Goal: Transaction & Acquisition: Purchase product/service

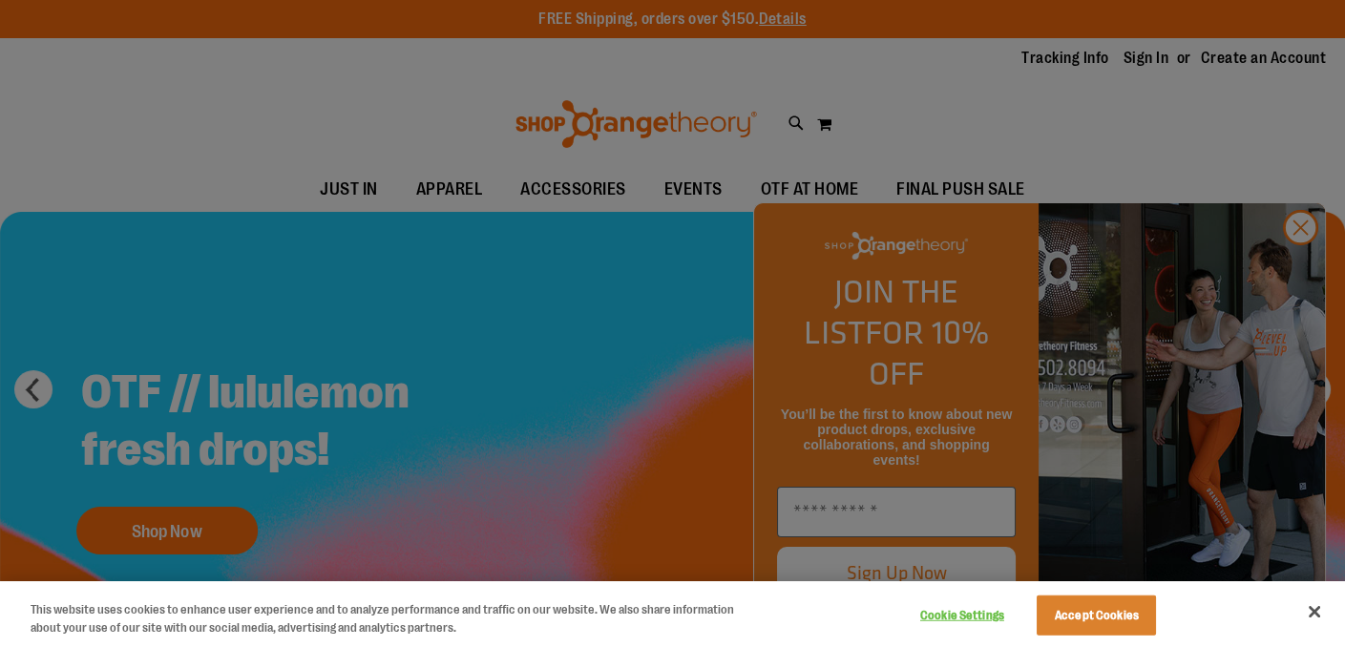
click at [570, 192] on div at bounding box center [672, 323] width 1345 height 647
click at [555, 186] on div at bounding box center [672, 323] width 1345 height 647
click at [1136, 616] on button "Accept Cookies" at bounding box center [1095, 615] width 119 height 40
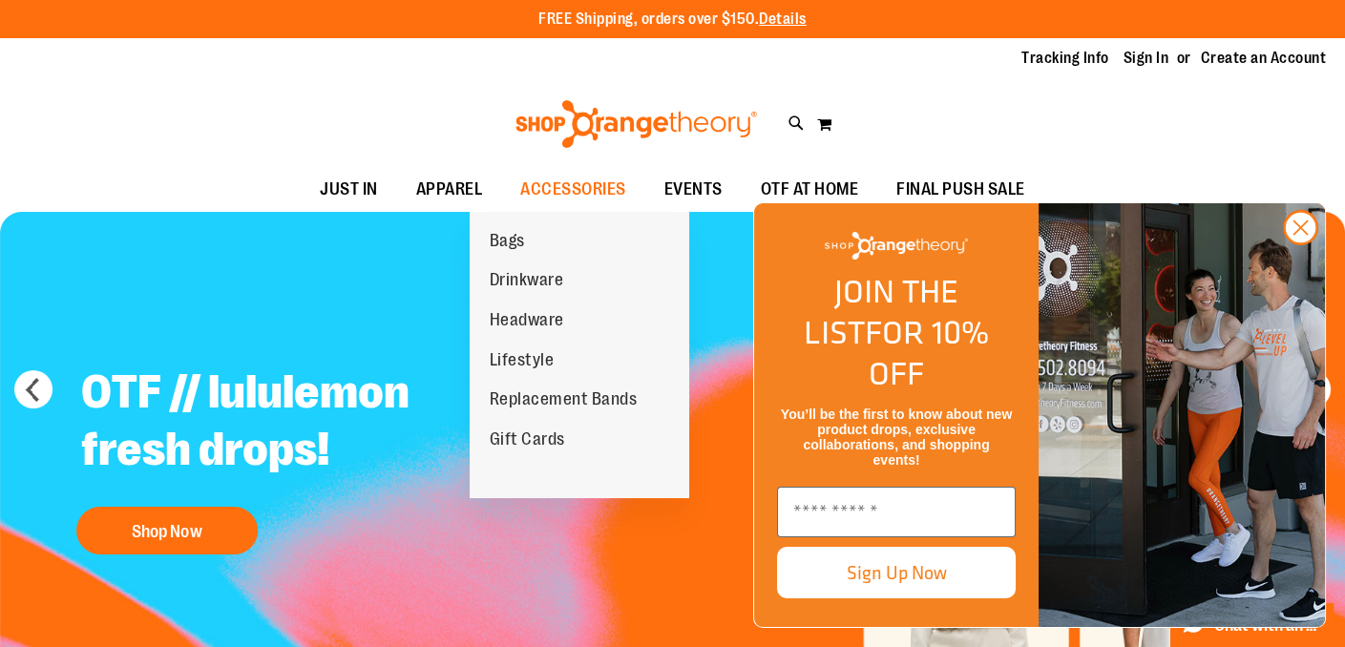
click at [574, 402] on span "Replacement Bands" at bounding box center [563, 401] width 148 height 24
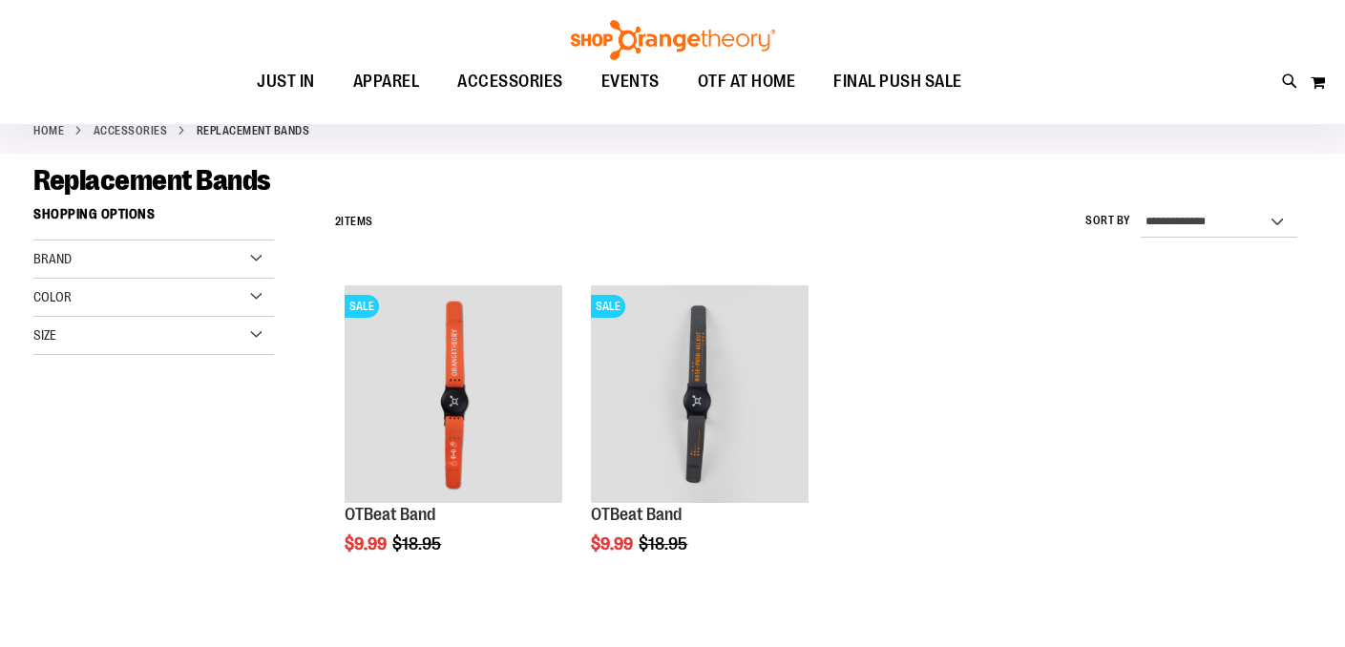
scroll to position [156, 0]
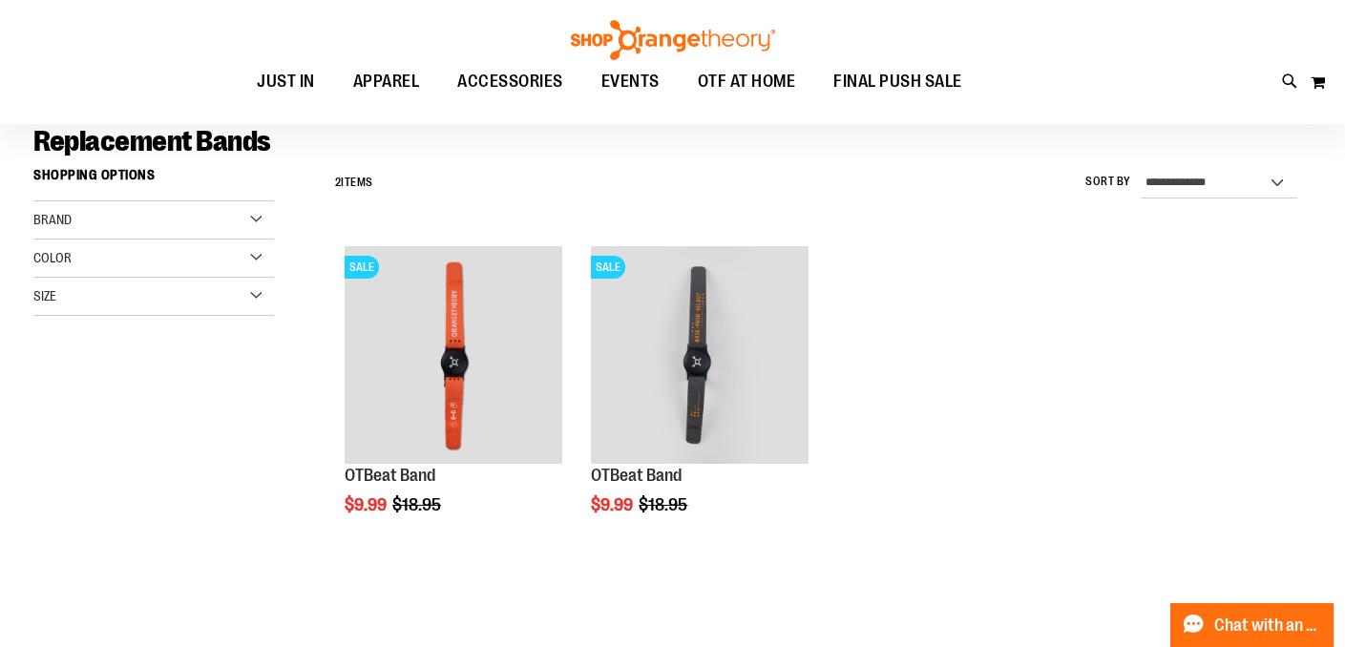
click at [498, 357] on img "product" at bounding box center [454, 355] width 218 height 218
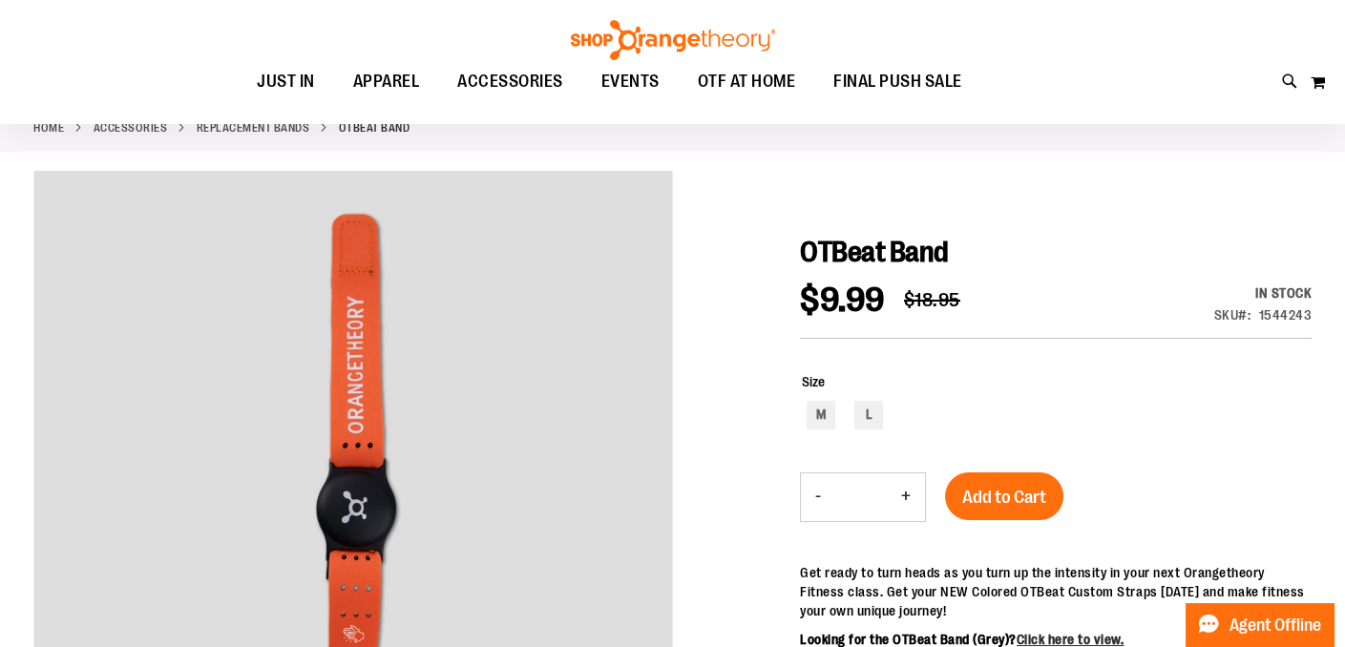
scroll to position [121, 0]
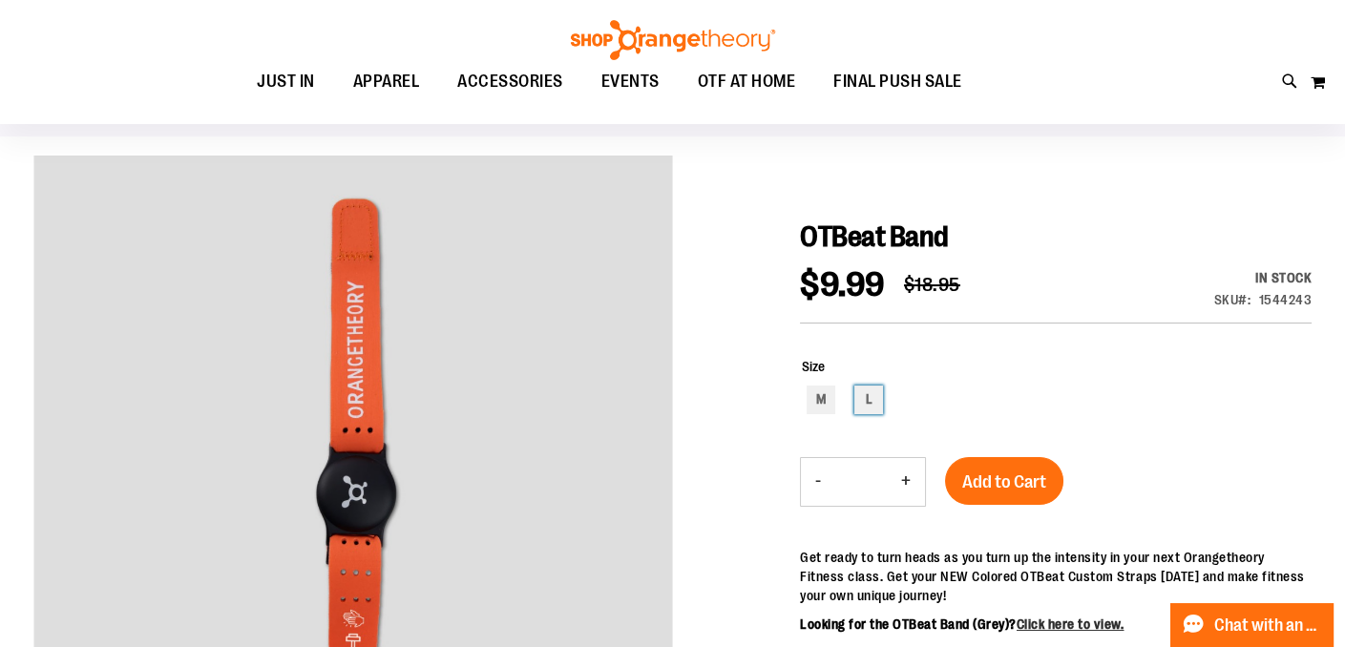
click at [863, 400] on div "L" at bounding box center [868, 400] width 29 height 29
type input "***"
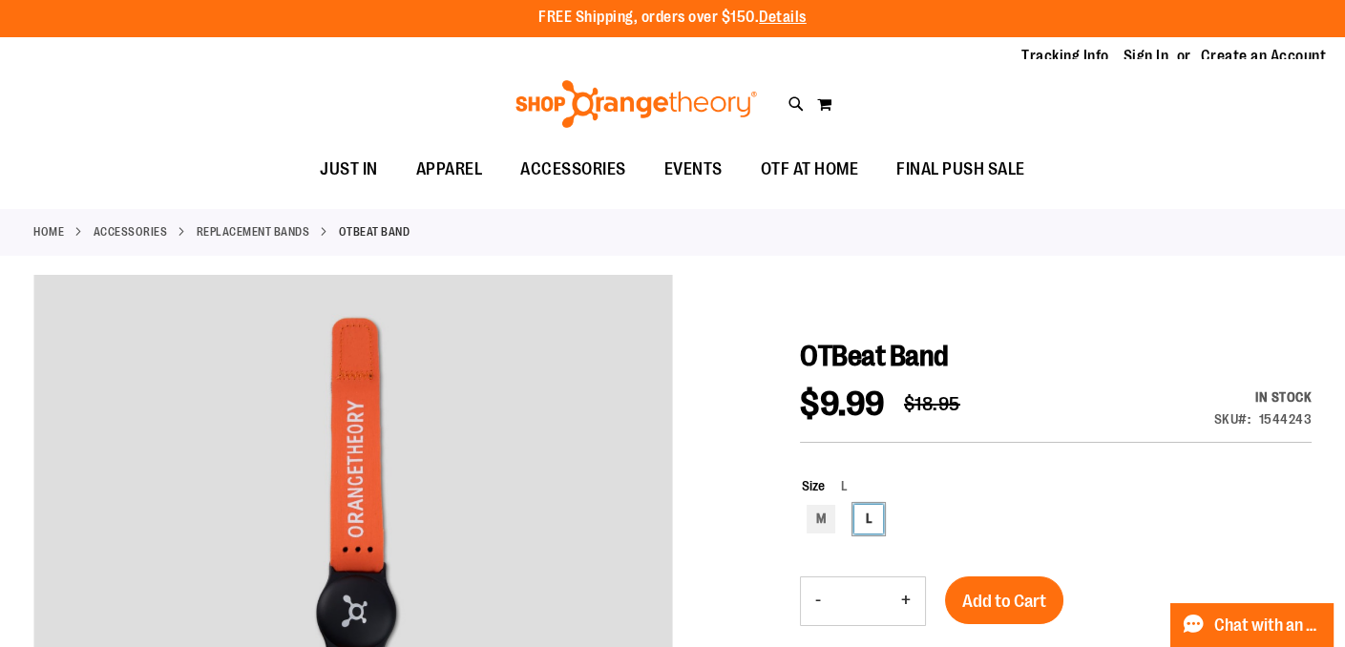
scroll to position [0, 0]
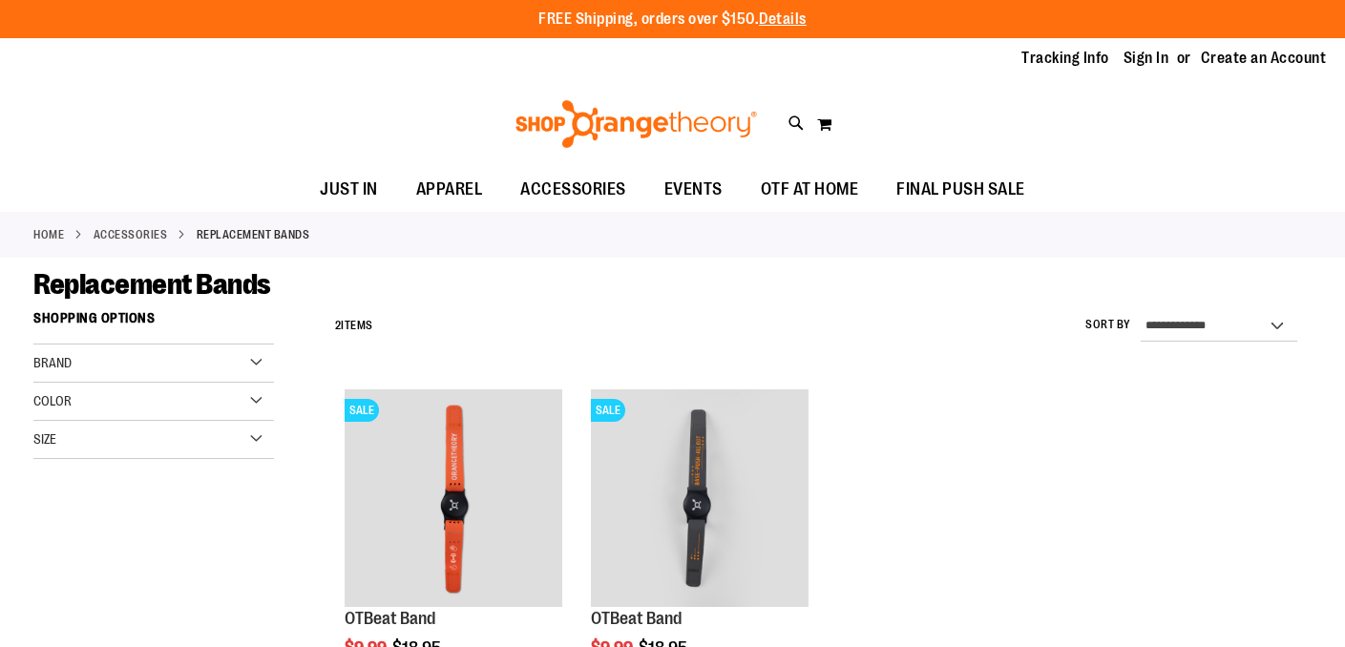
scroll to position [125, 0]
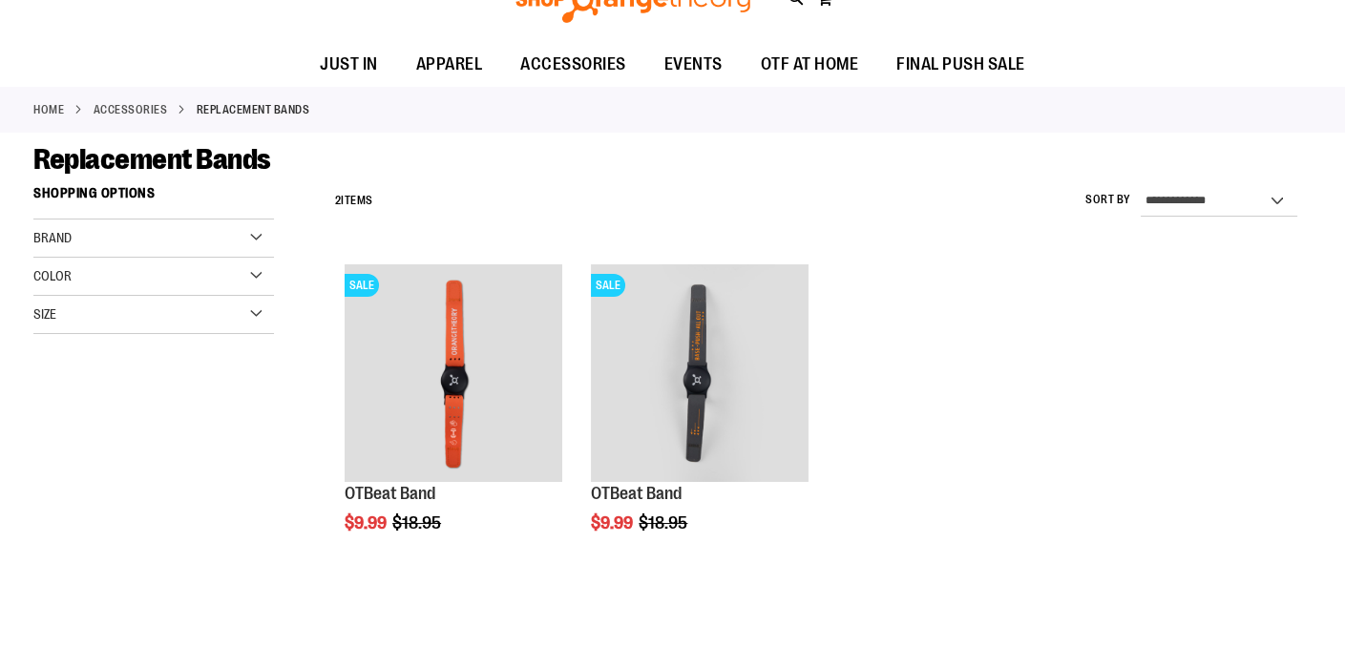
click at [720, 386] on img "product" at bounding box center [700, 373] width 218 height 218
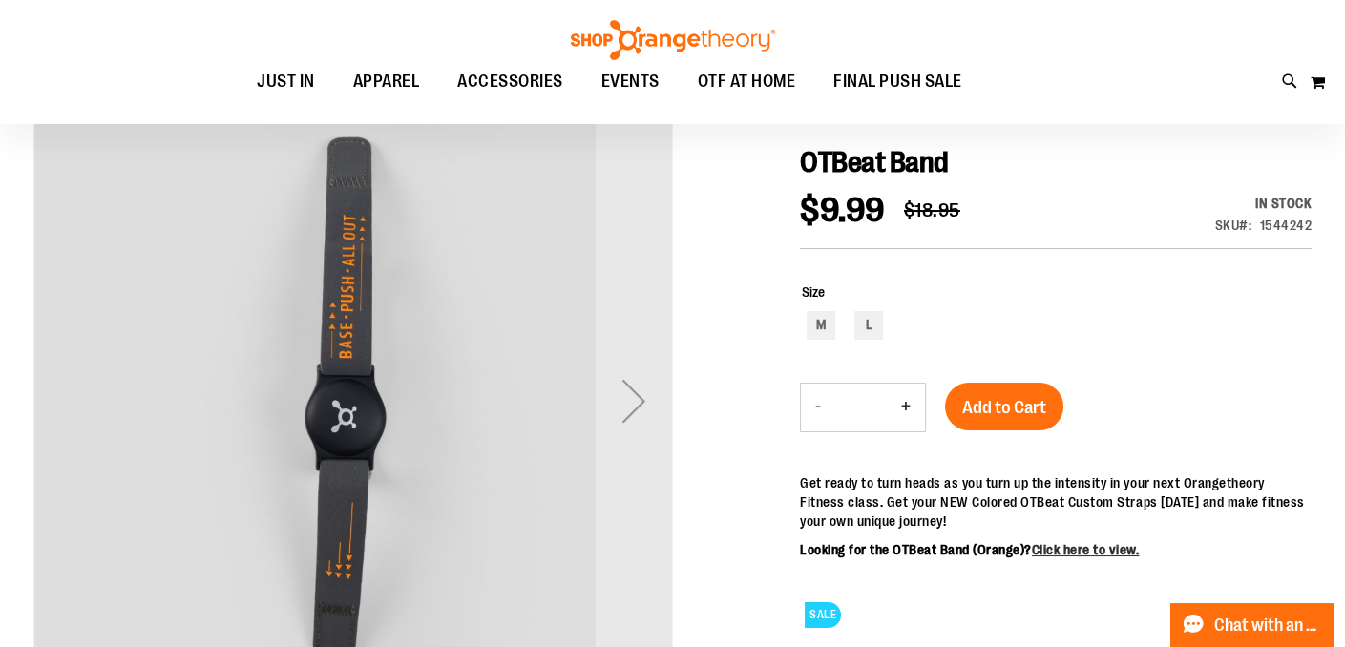
scroll to position [242, 0]
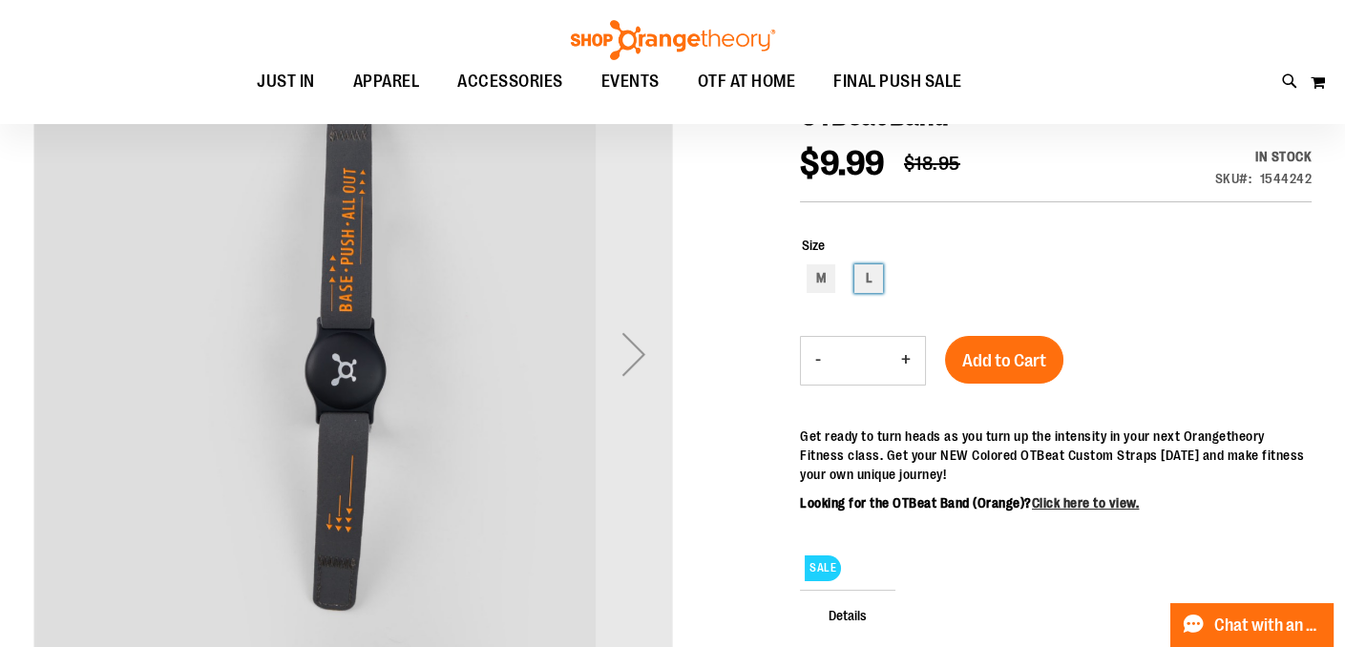
click at [877, 283] on div "L" at bounding box center [868, 278] width 29 height 29
type input "***"
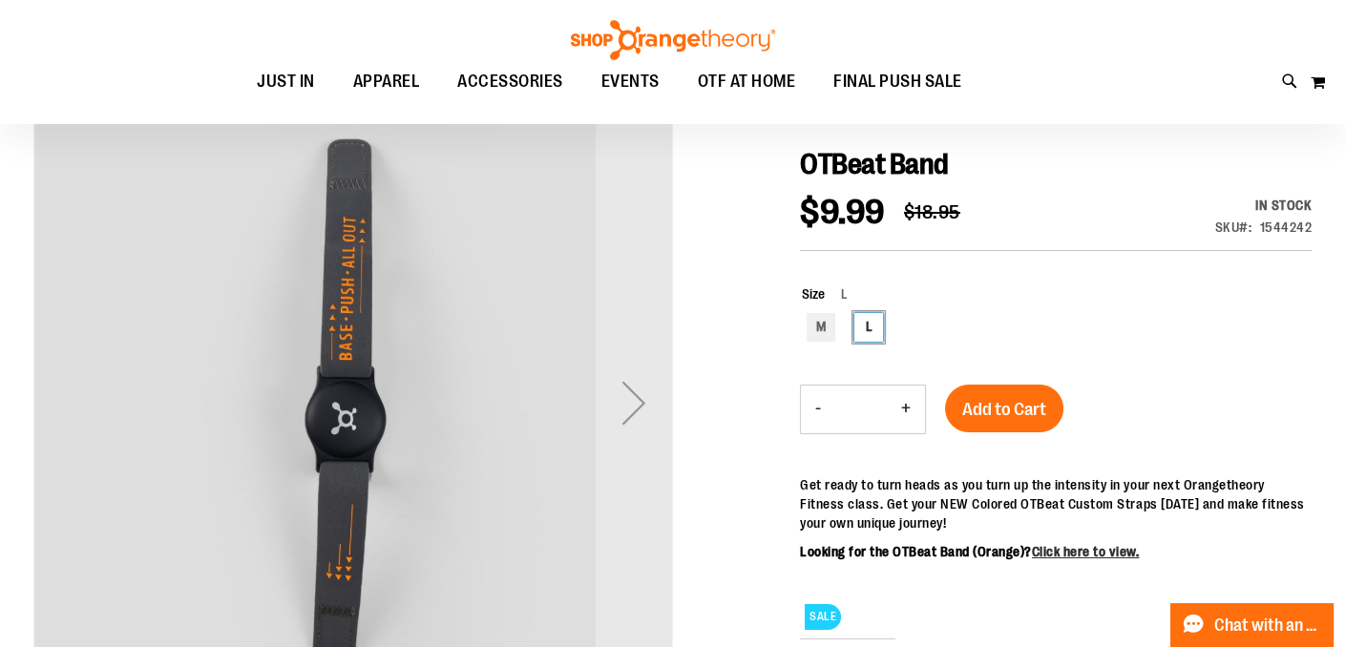
scroll to position [188, 0]
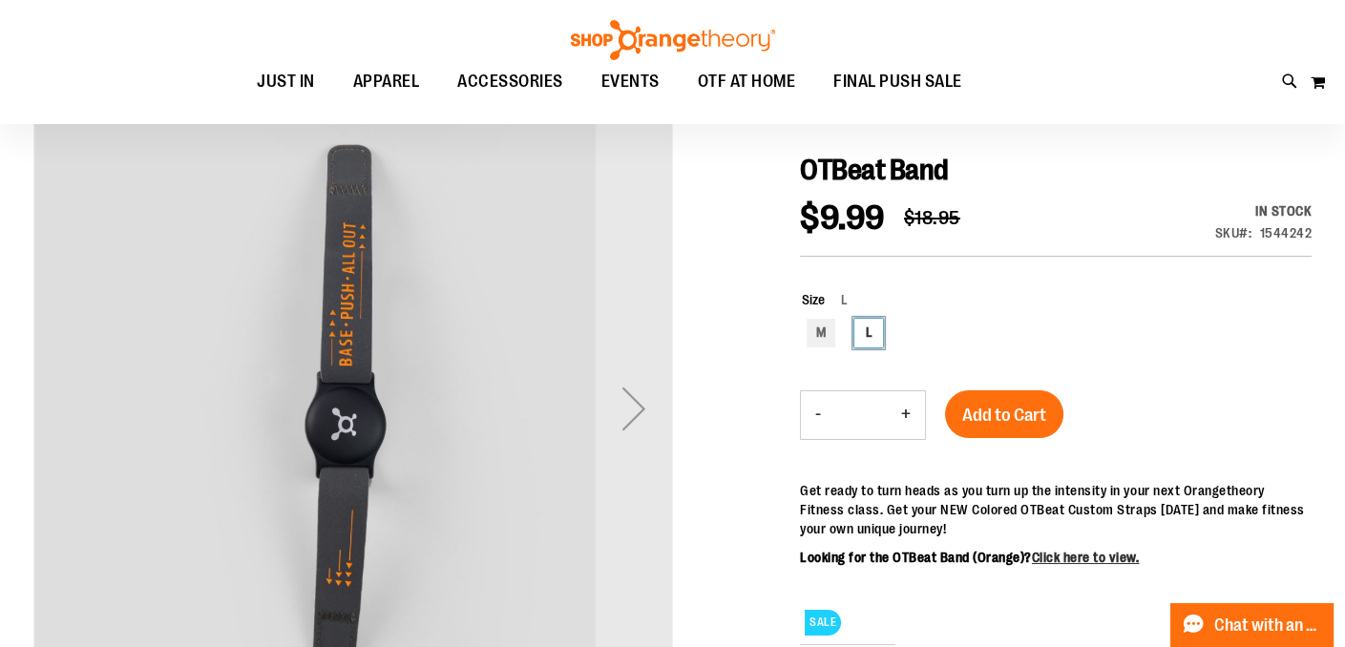
click at [627, 399] on div "Next" at bounding box center [633, 408] width 76 height 76
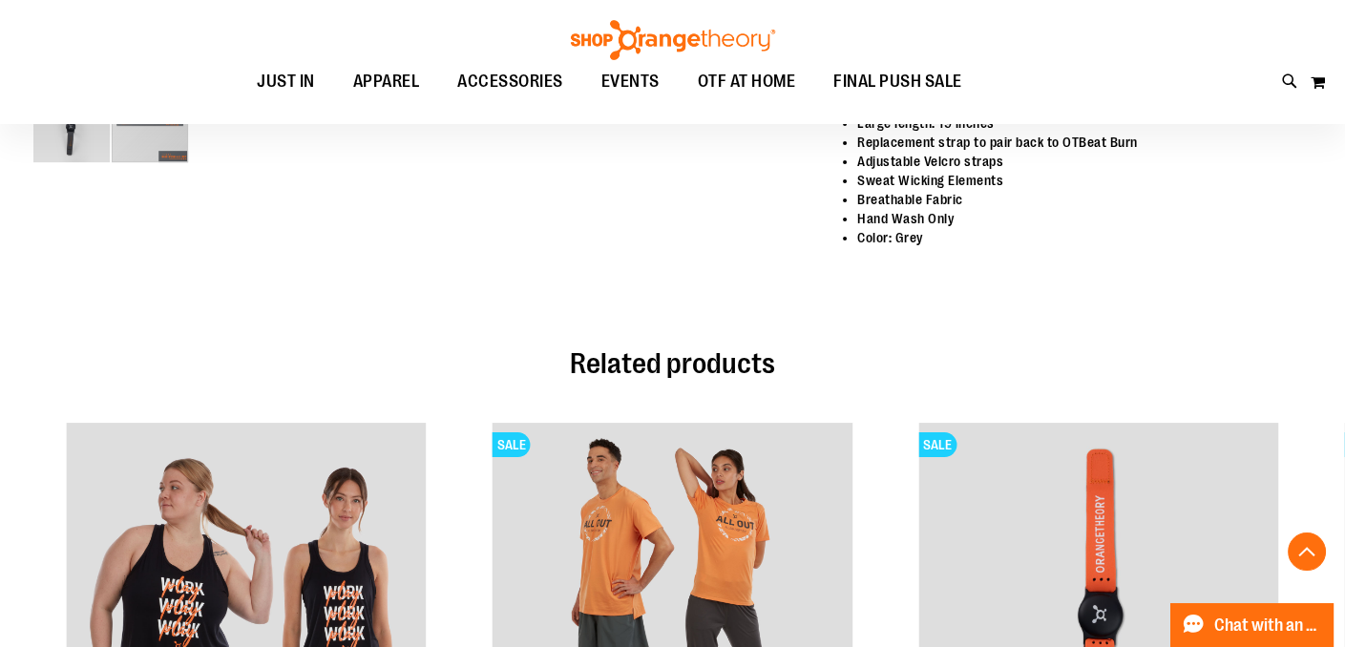
scroll to position [796, 0]
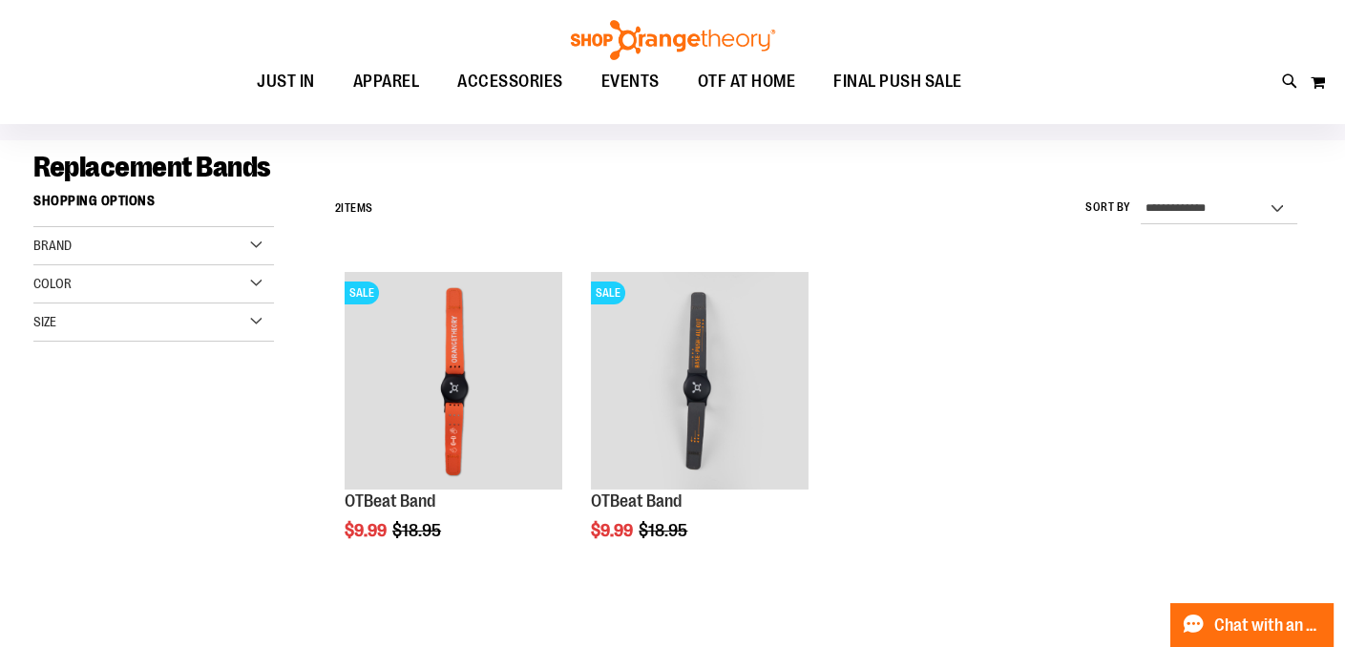
scroll to position [115, 0]
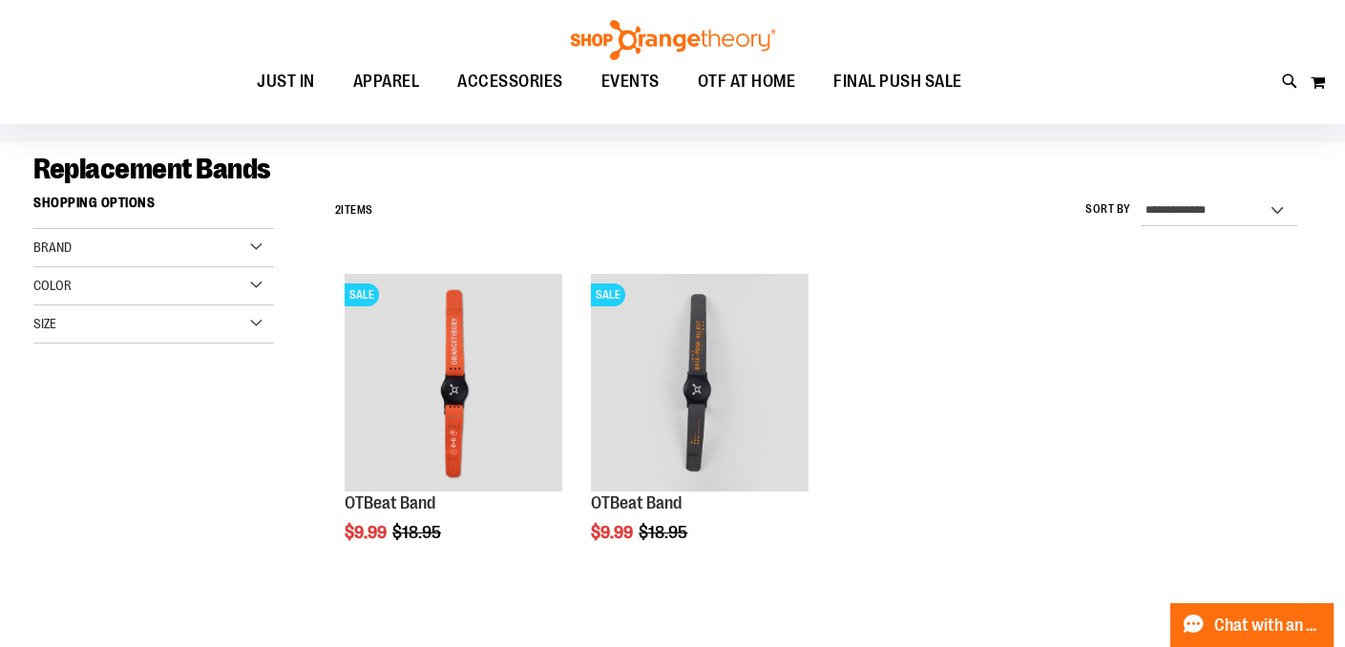
click at [697, 590] on button "Add to Cart" at bounding box center [592, 605] width 210 height 48
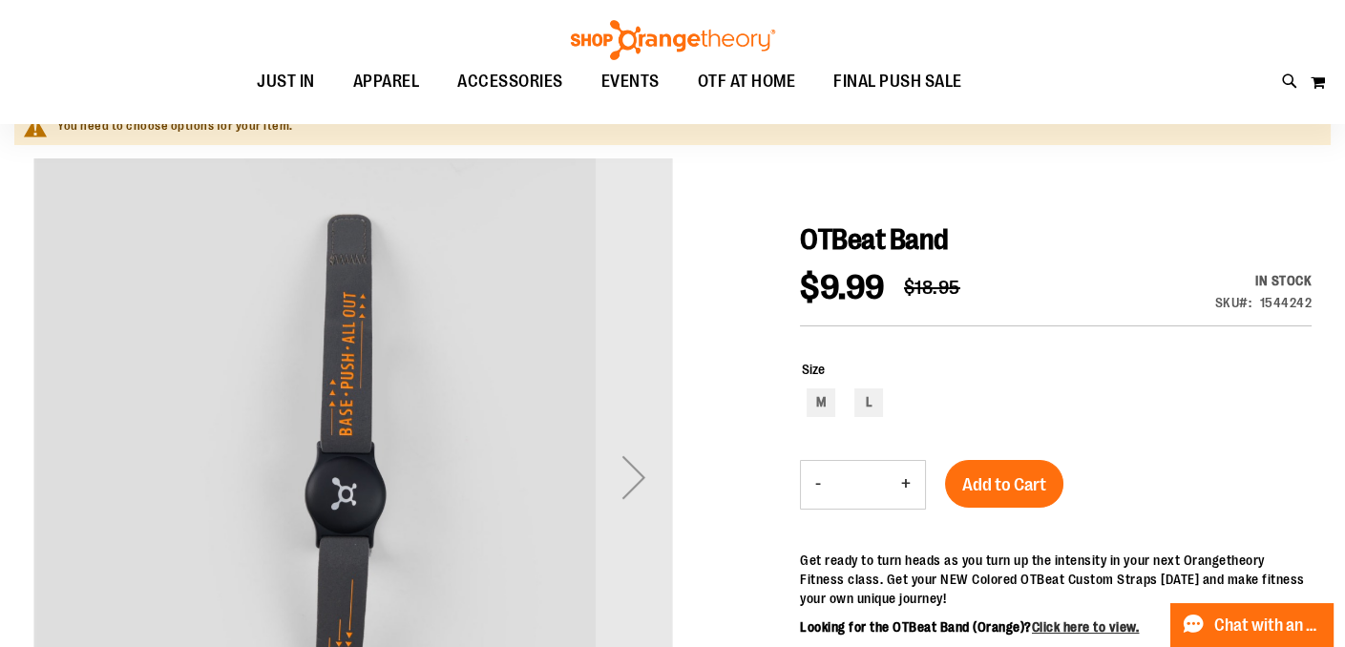
scroll to position [172, 0]
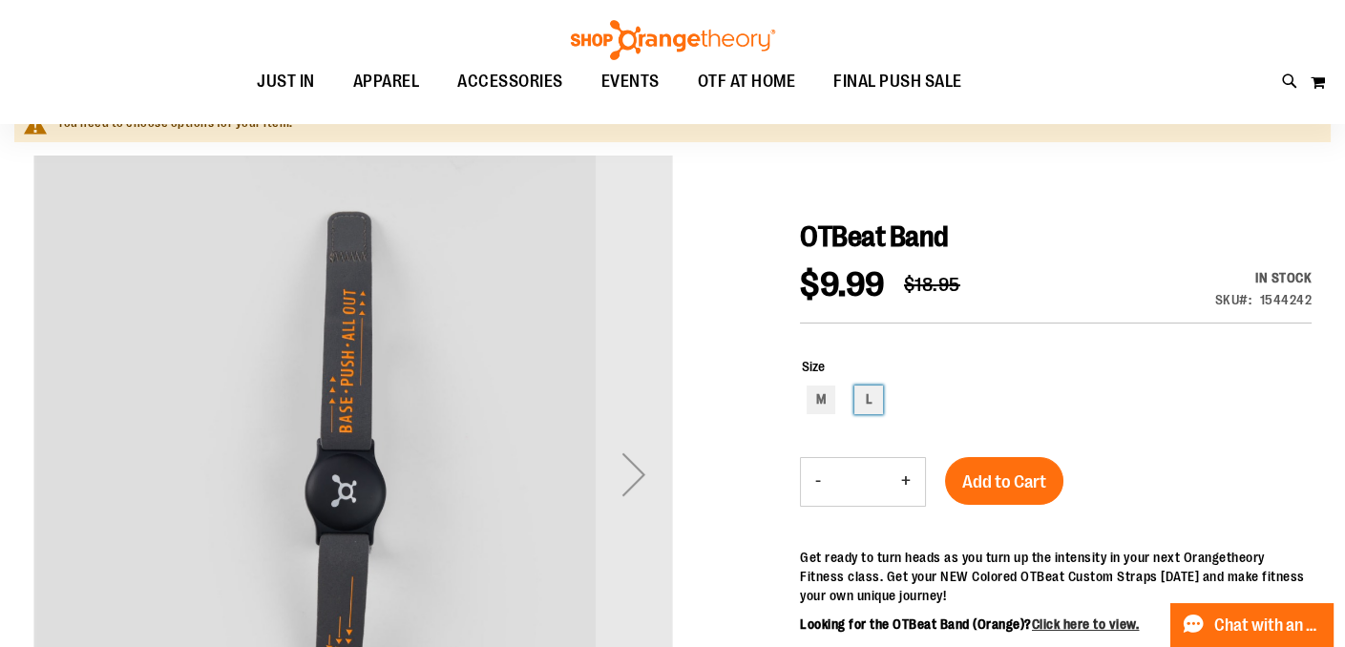
click at [872, 388] on div "L" at bounding box center [868, 400] width 29 height 29
type input "***"
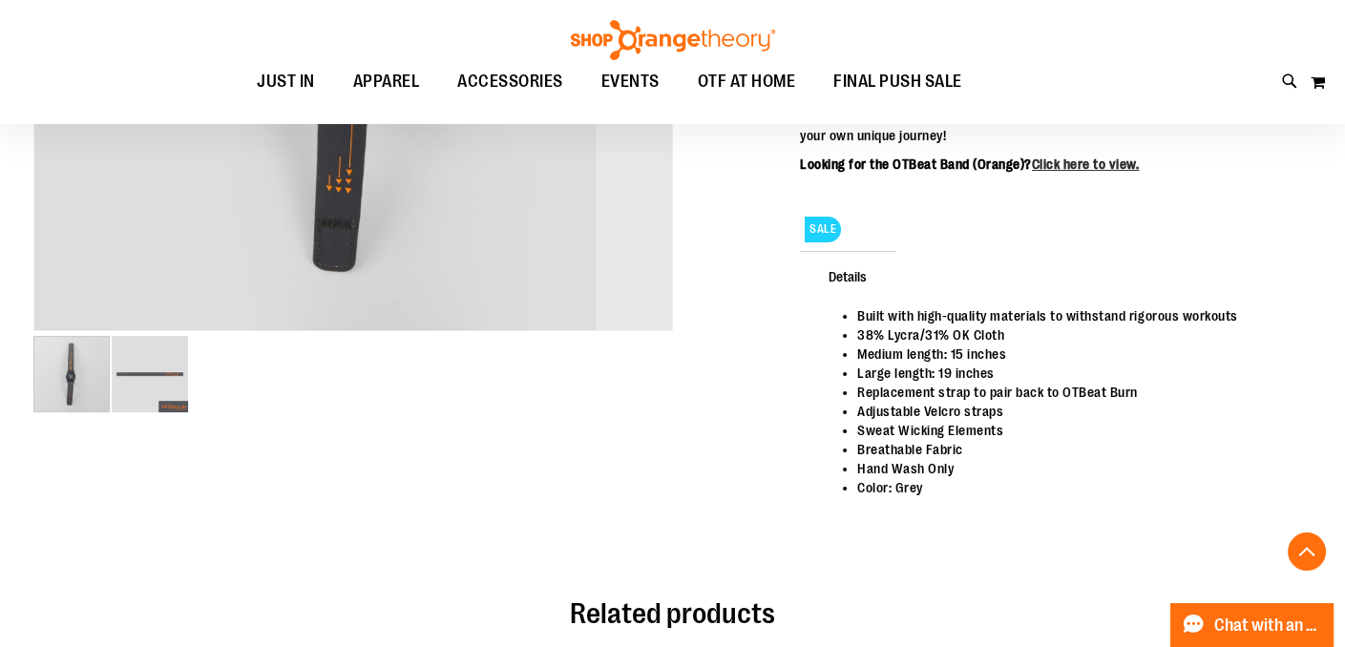
scroll to position [582, 0]
click at [1135, 162] on link "Click here to view." at bounding box center [1086, 163] width 108 height 15
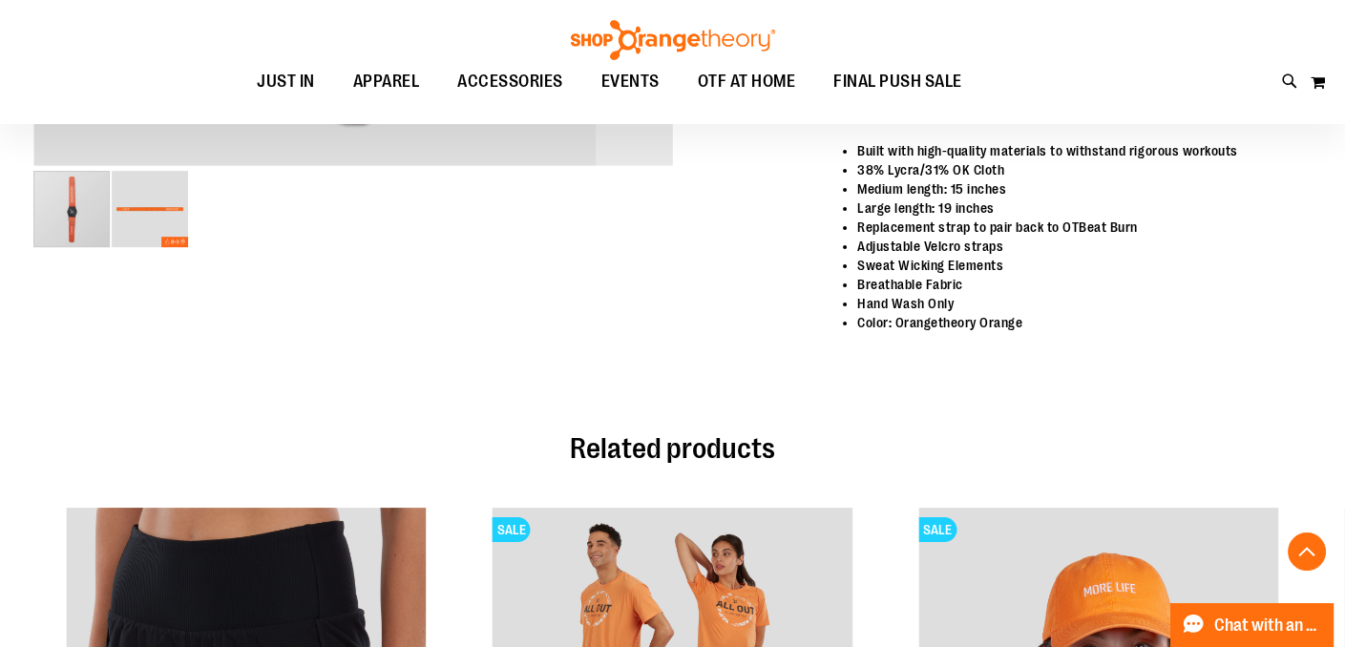
scroll to position [515, 0]
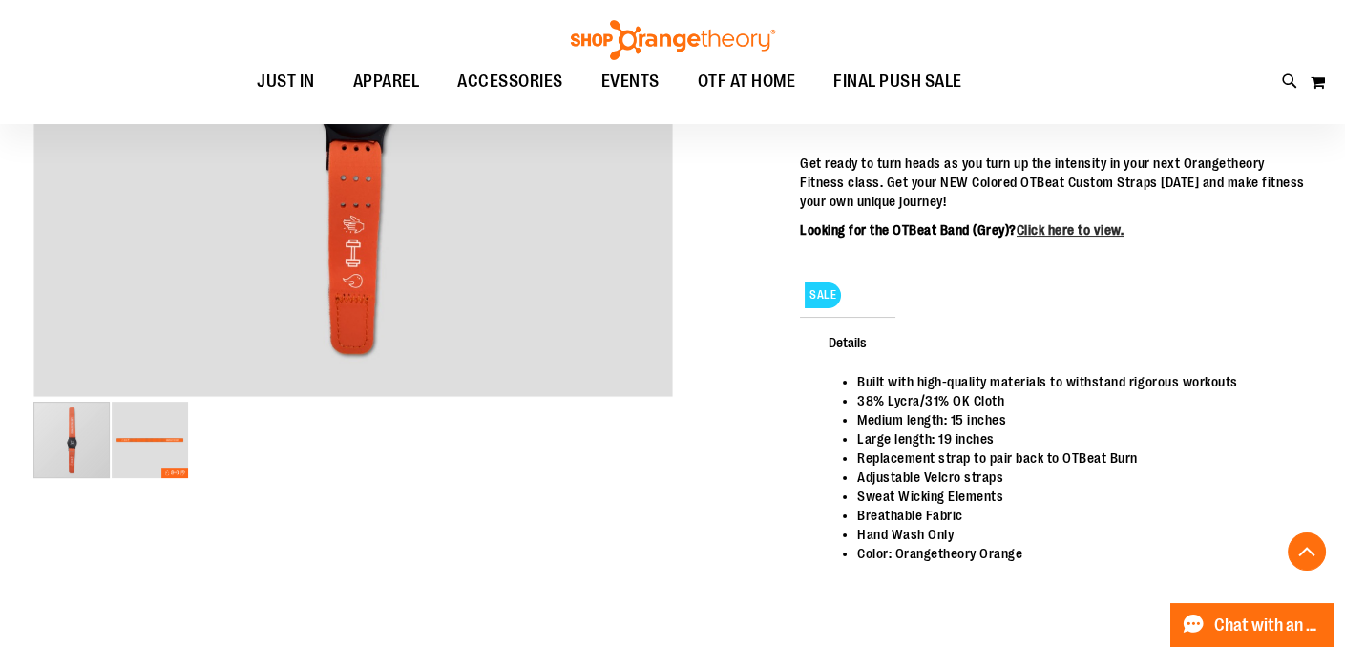
click at [1321, 81] on button "My Cart 0" at bounding box center [1317, 82] width 16 height 31
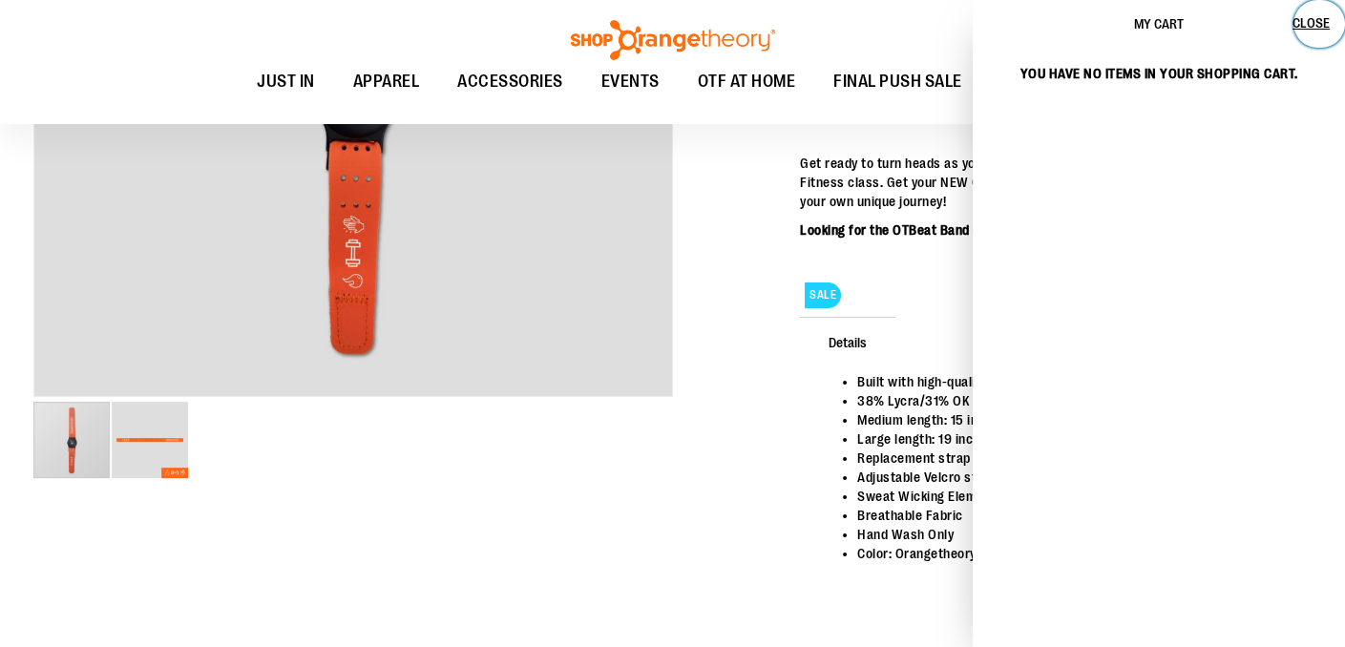
click at [1311, 16] on span "Close" at bounding box center [1310, 22] width 37 height 15
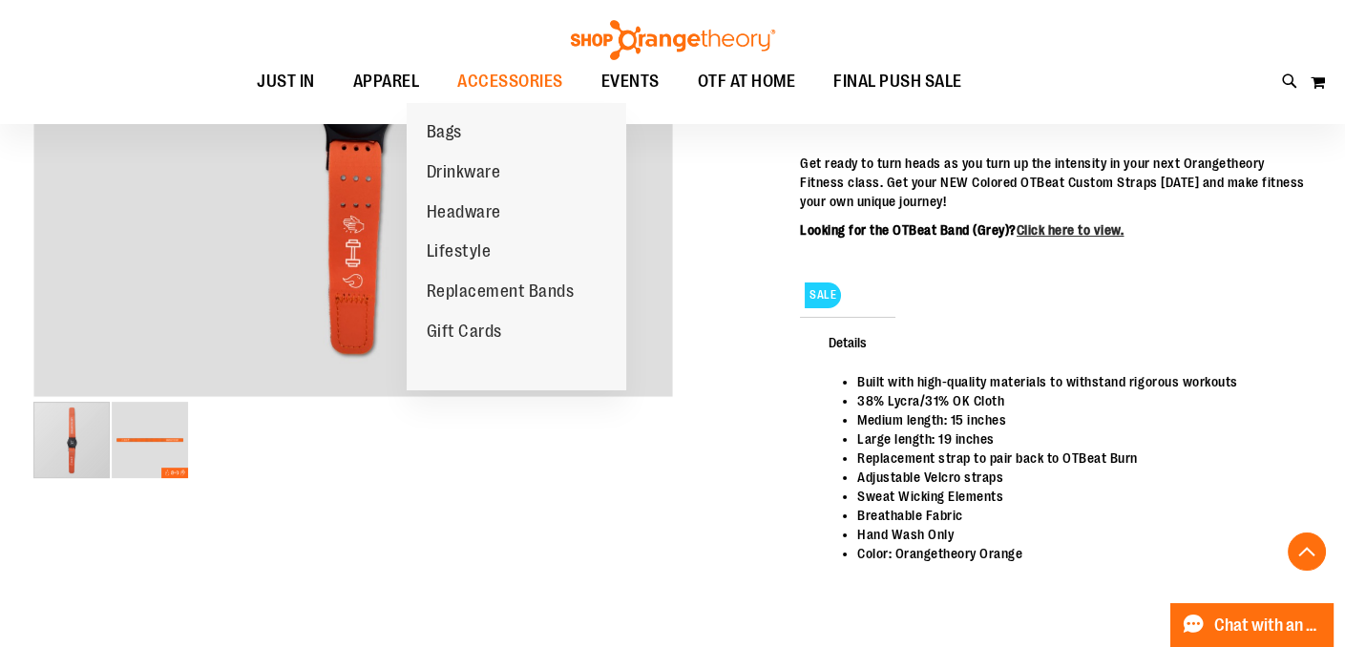
click at [477, 291] on span "Replacement Bands" at bounding box center [500, 294] width 148 height 24
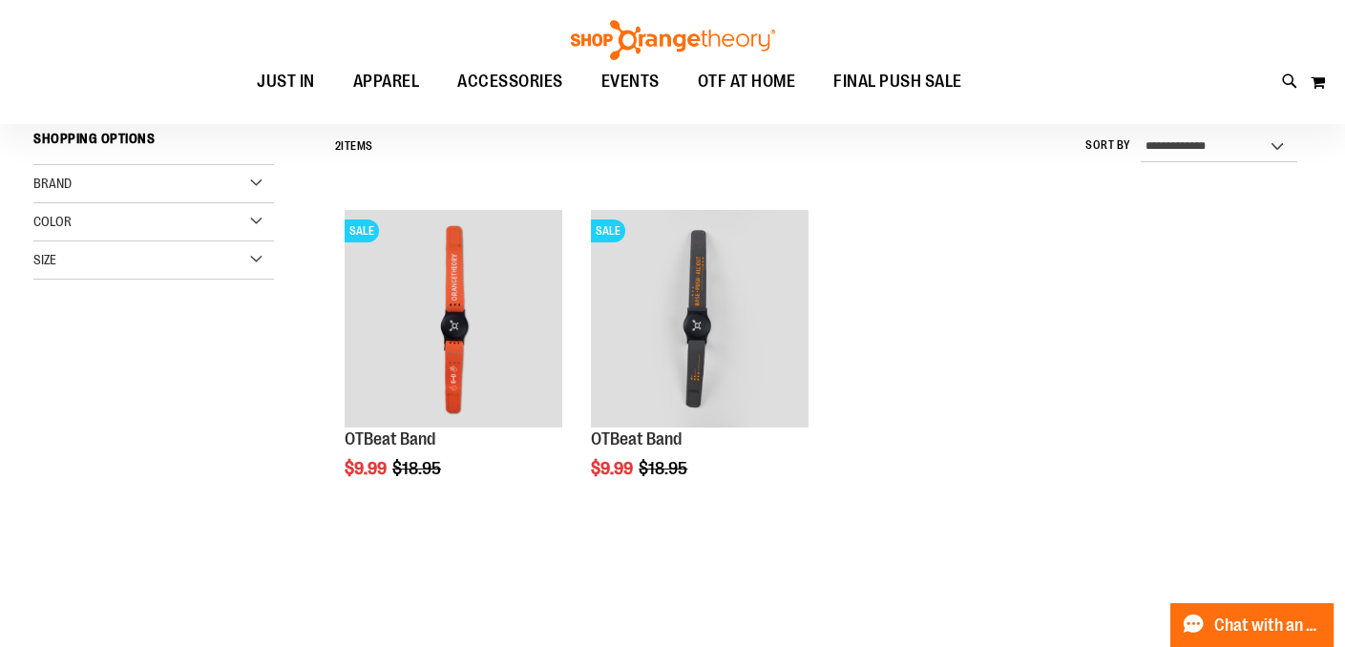
scroll to position [179, 0]
click at [697, 516] on button "Add to Cart" at bounding box center [592, 540] width 210 height 48
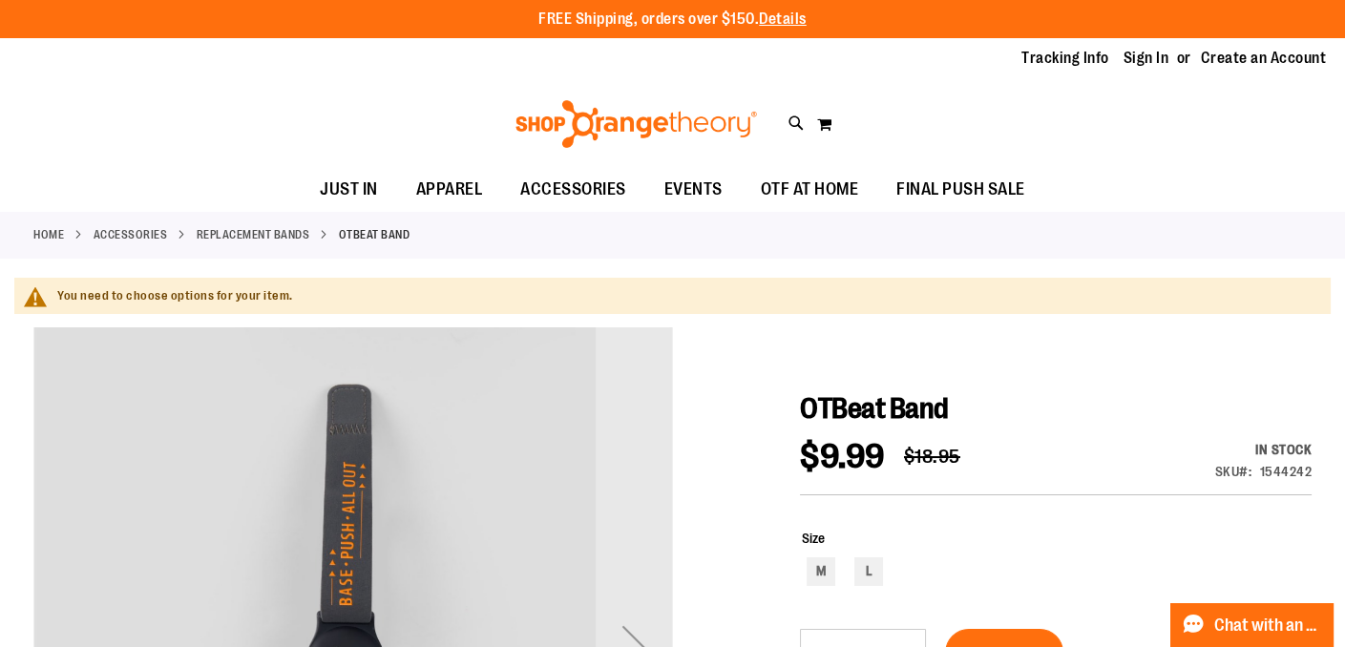
click at [859, 515] on div "Size M L" at bounding box center [1056, 560] width 512 height 100
click at [878, 571] on div "L" at bounding box center [868, 571] width 29 height 29
type input "***"
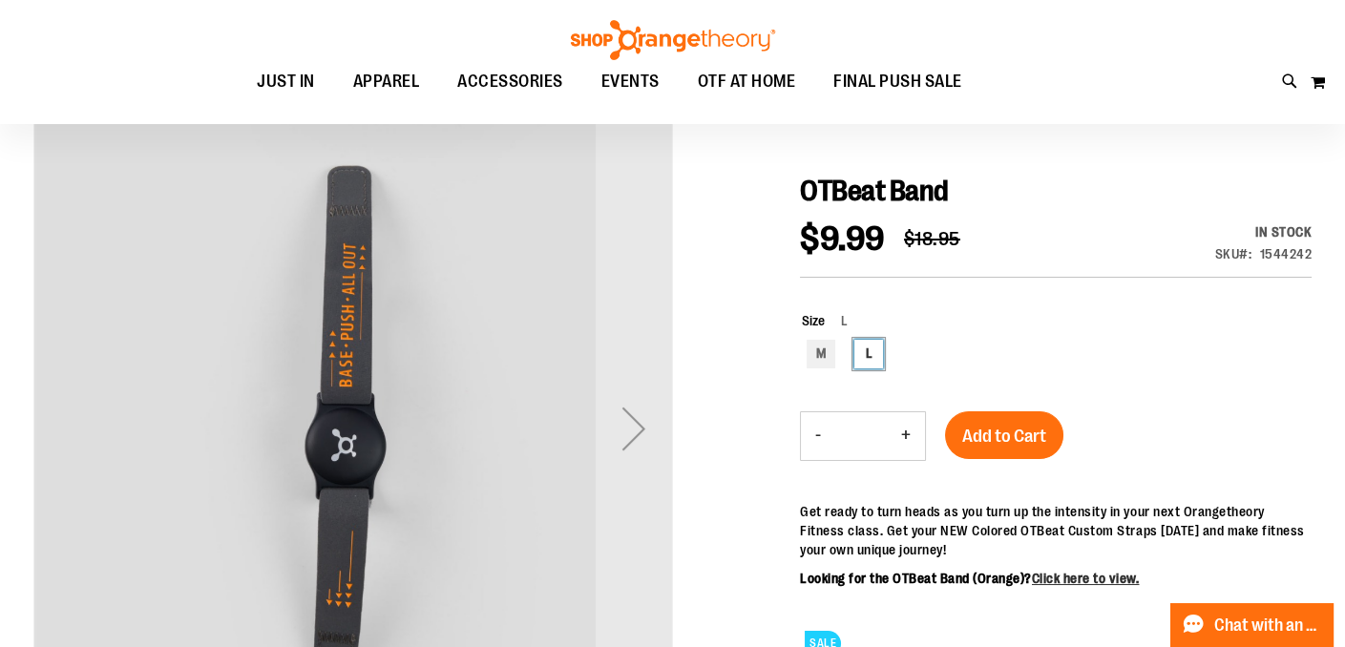
scroll to position [274, 0]
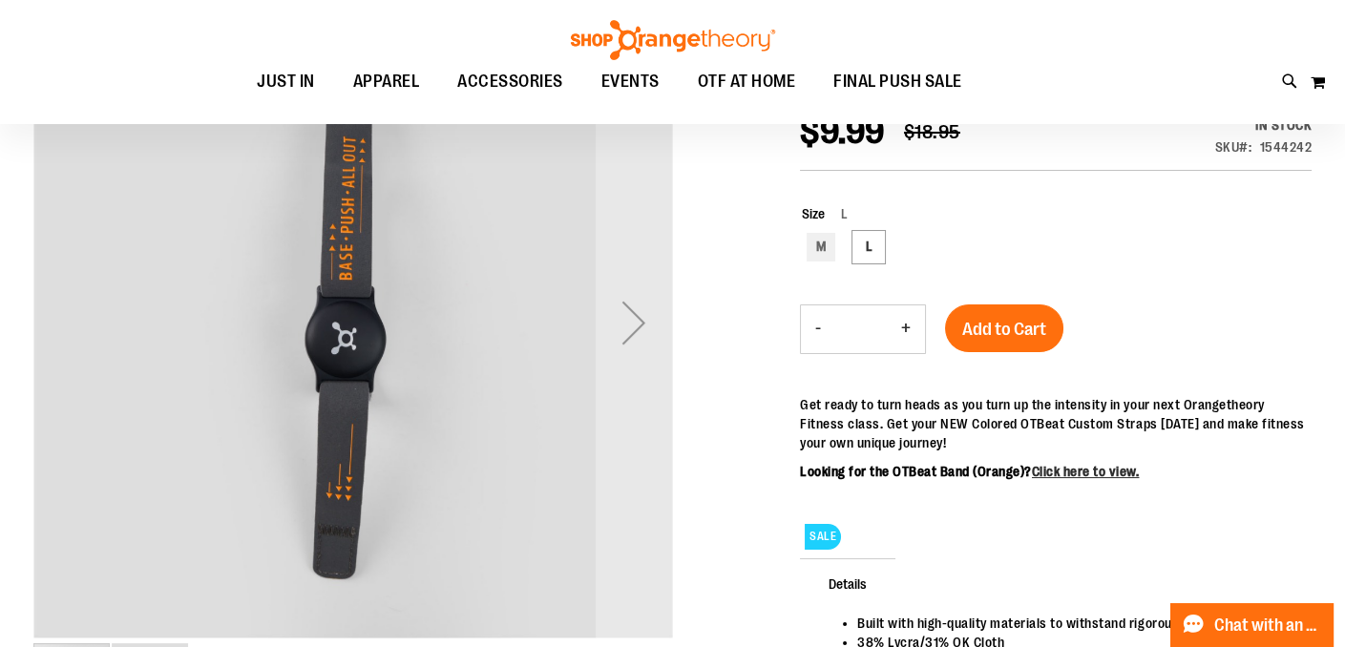
click at [1025, 334] on span "Add to Cart" at bounding box center [1004, 329] width 84 height 21
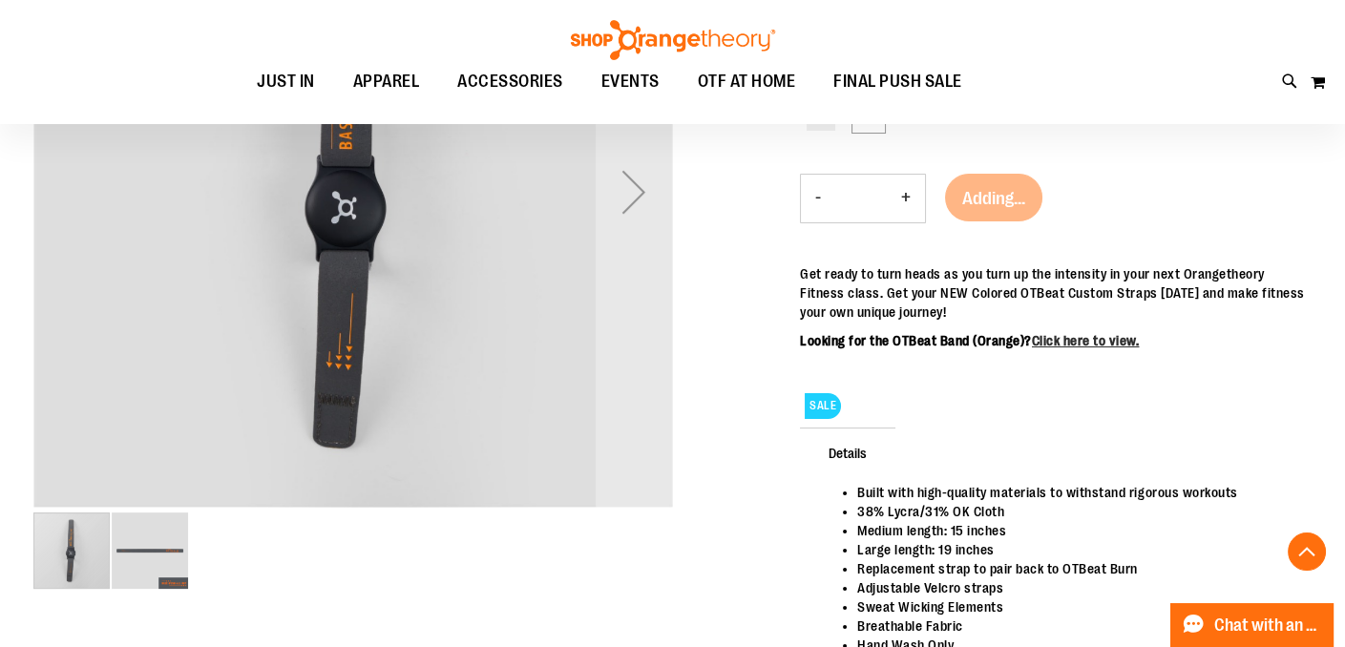
scroll to position [458, 0]
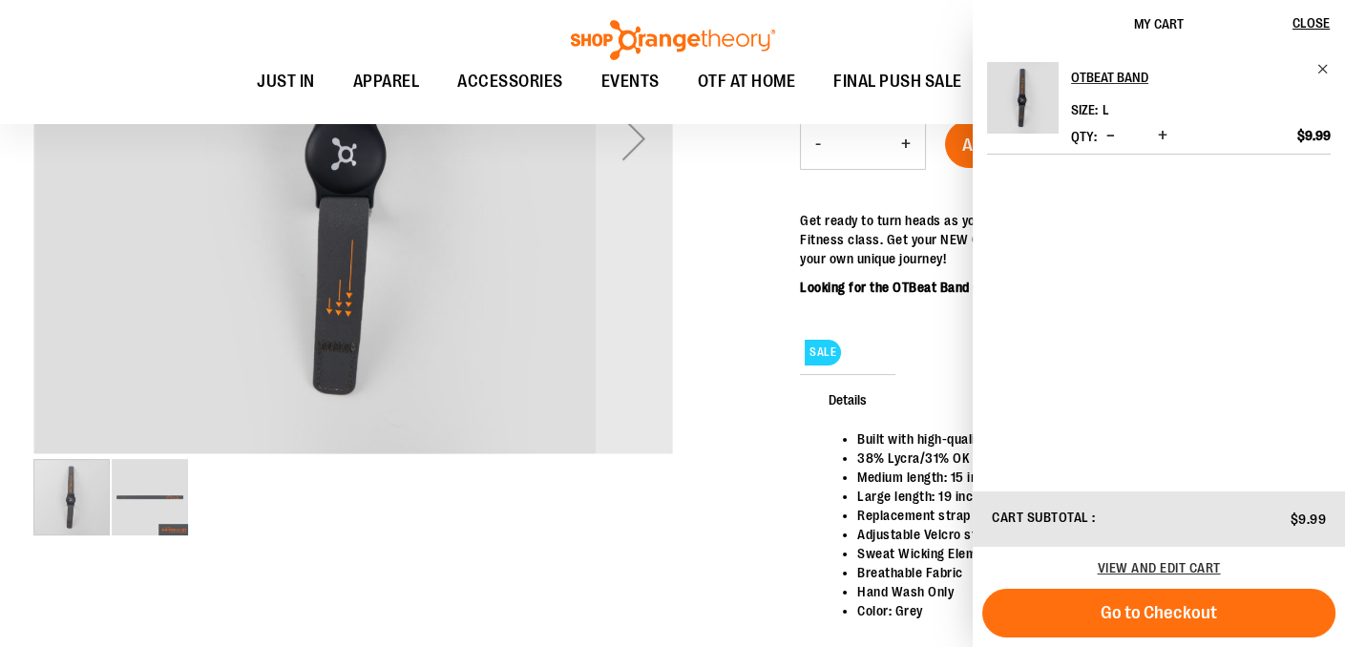
click at [783, 475] on div at bounding box center [672, 258] width 1278 height 879
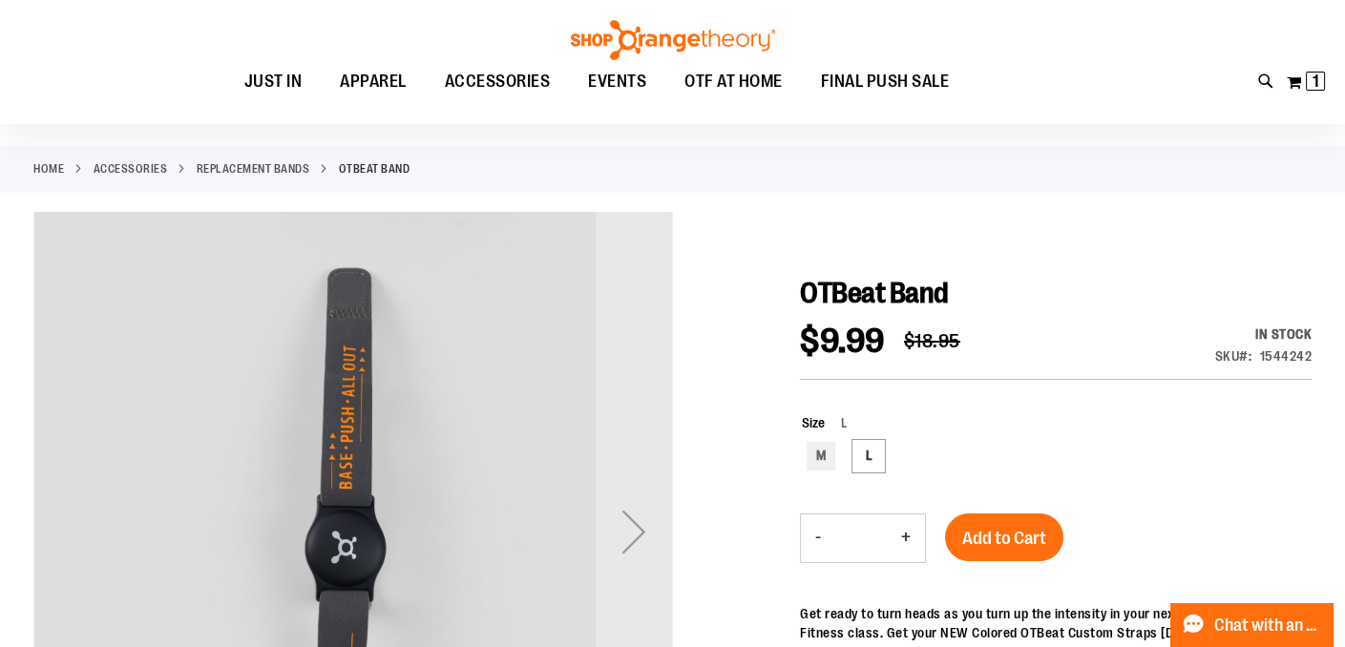
scroll to position [65, 0]
